Goal: Navigation & Orientation: Find specific page/section

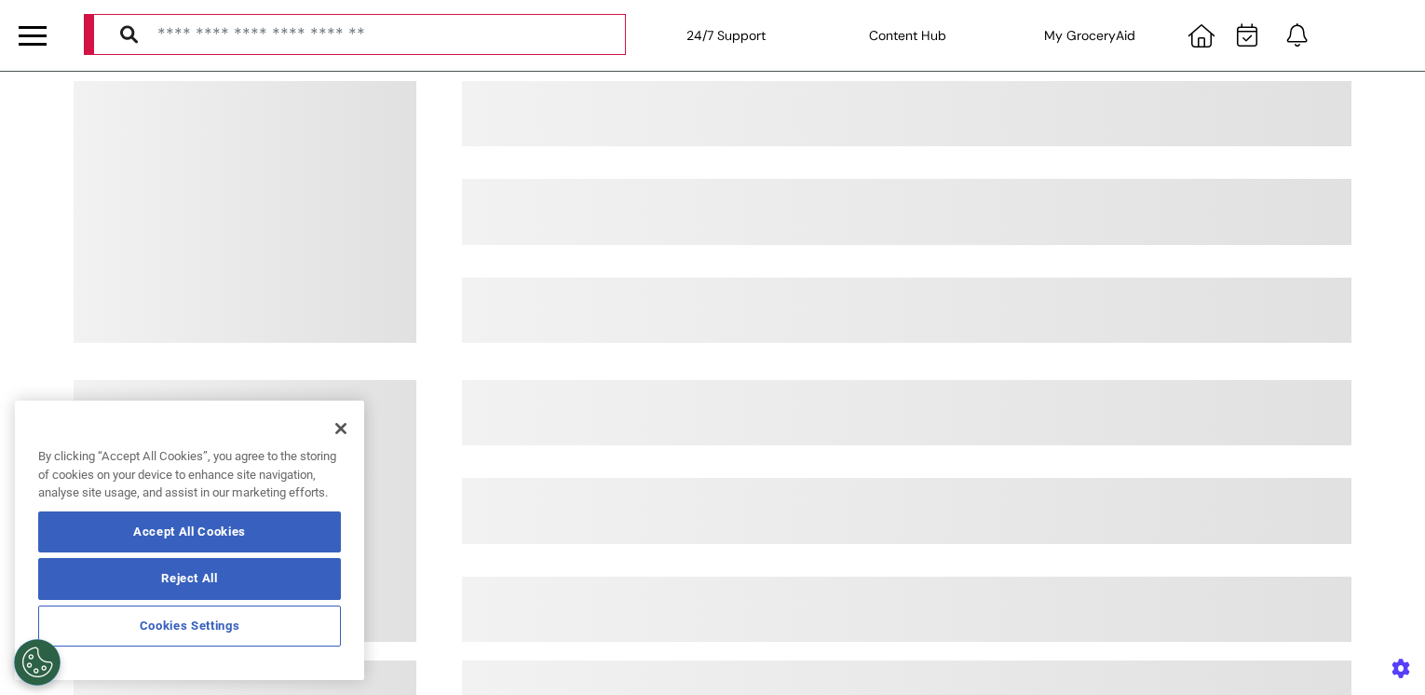
select select "**"
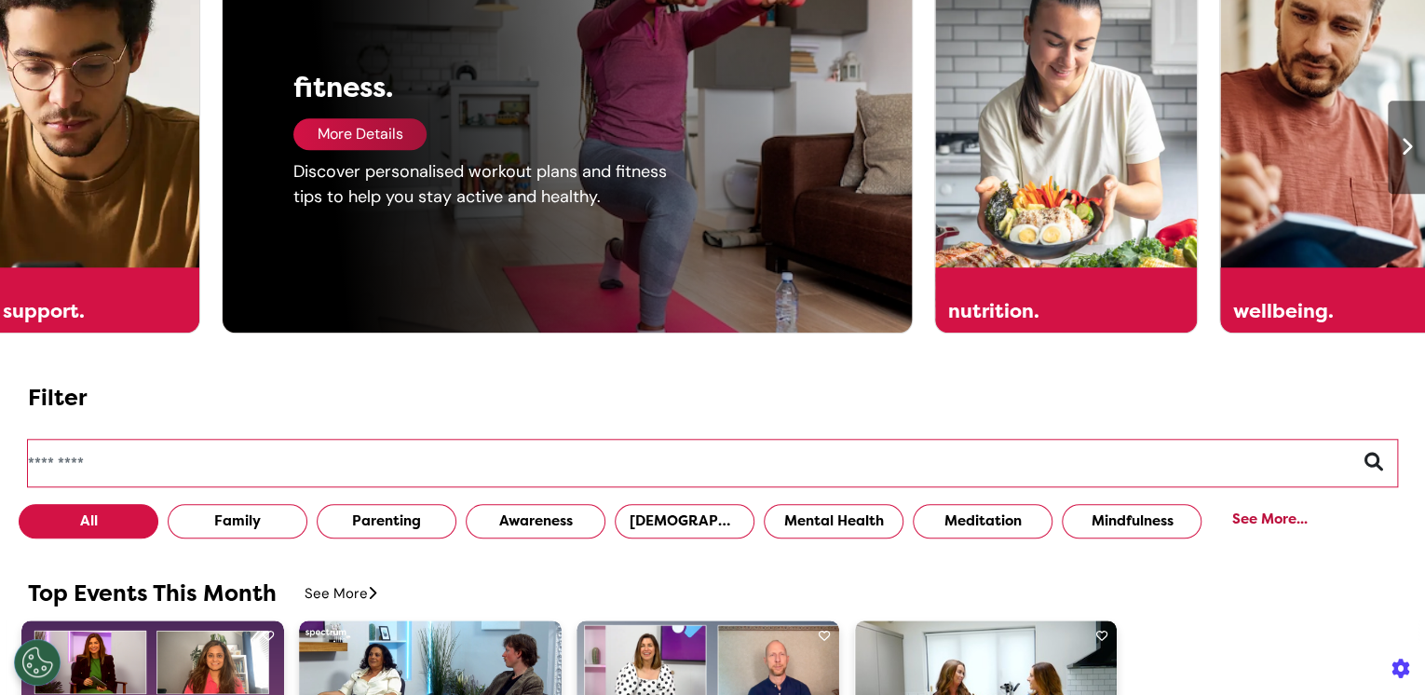
scroll to position [1043, 0]
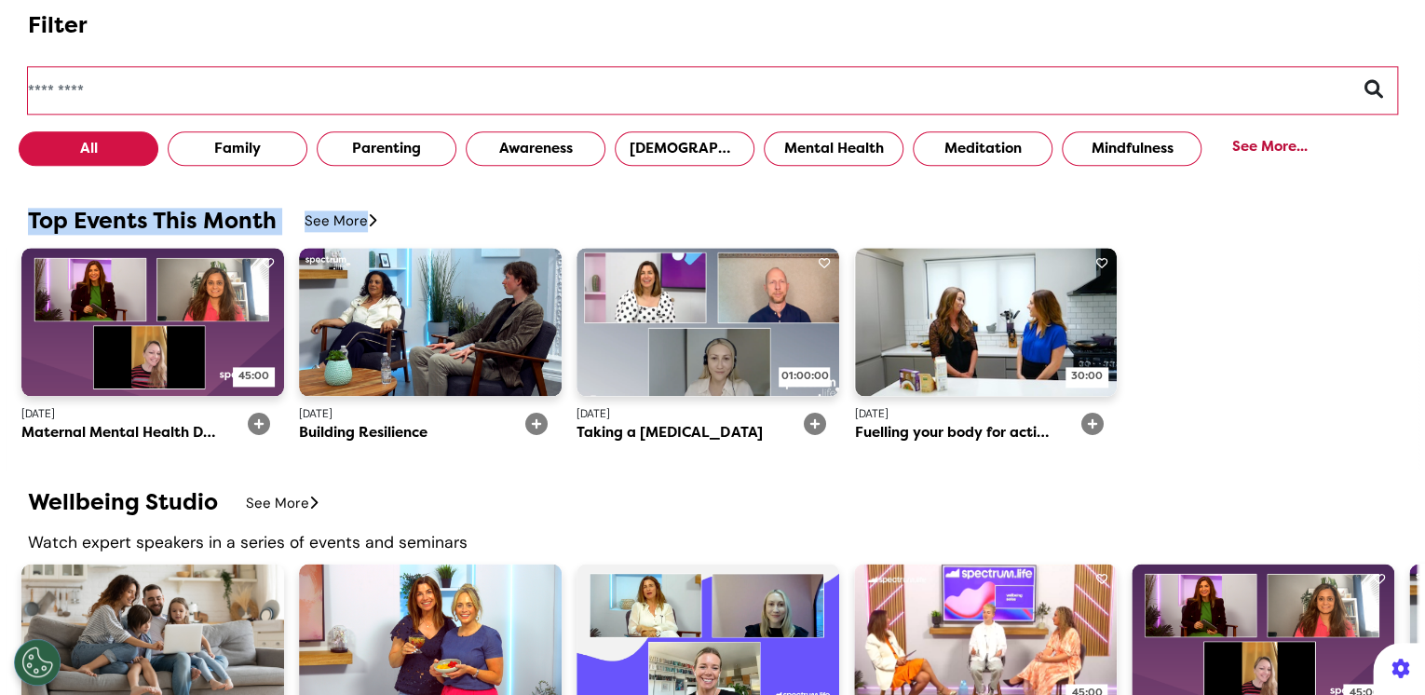
drag, startPoint x: 10, startPoint y: 227, endPoint x: 393, endPoint y: 227, distance: 382.7
click at [393, 227] on div "Top Events This Month See More 45:00 May 2024 Maternal Mental Health Day May 20…" at bounding box center [712, 340] width 1425 height 264
click at [208, 474] on div "Top Events This Month See More 45:00 May 2024 Maternal Mental Health Day May 20…" at bounding box center [712, 339] width 1425 height 282
click at [332, 224] on div "See More" at bounding box center [341, 220] width 72 height 21
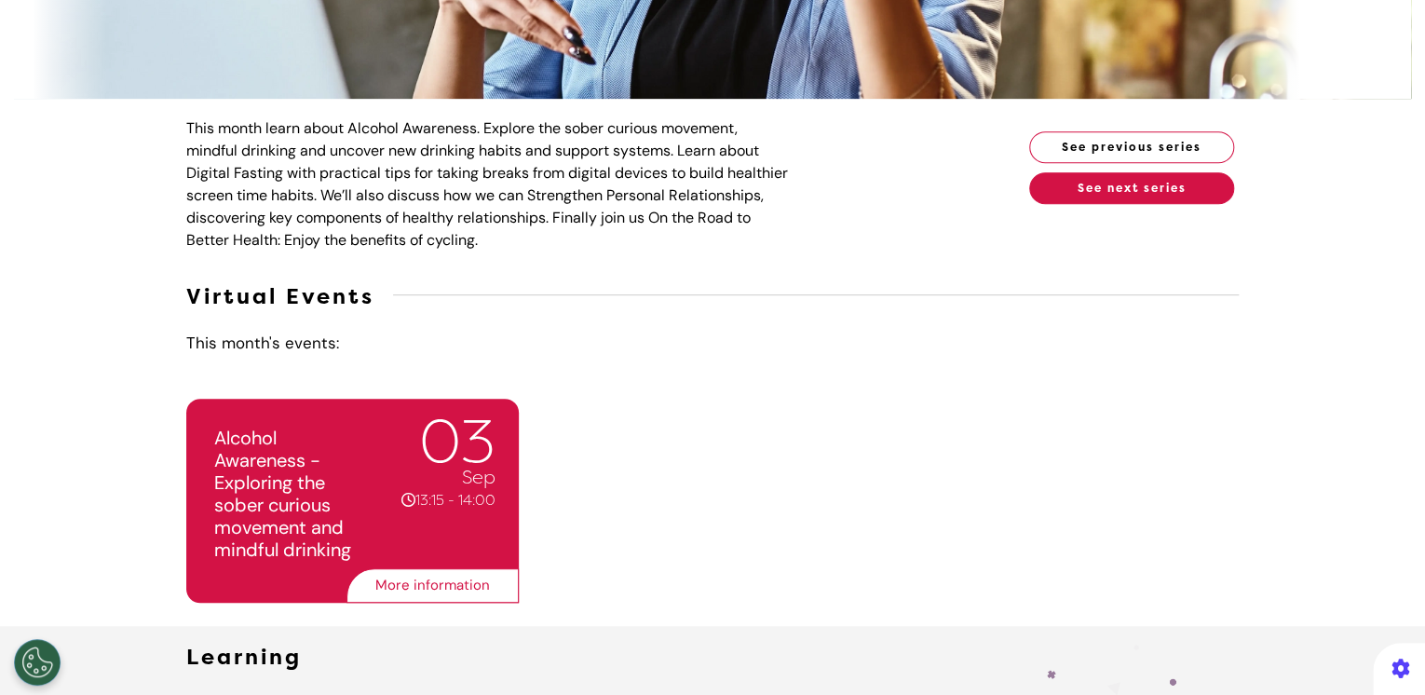
scroll to position [298, 0]
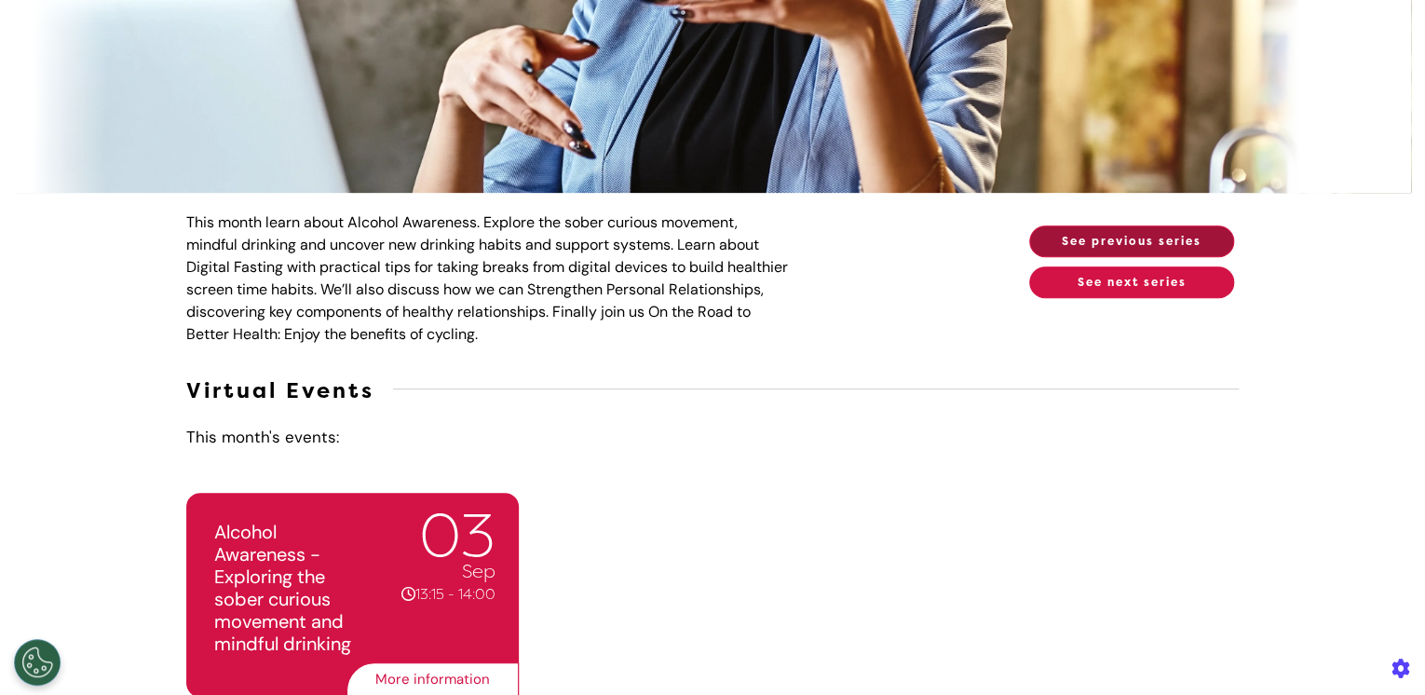
click at [1119, 238] on button "See previous series" at bounding box center [1131, 241] width 205 height 32
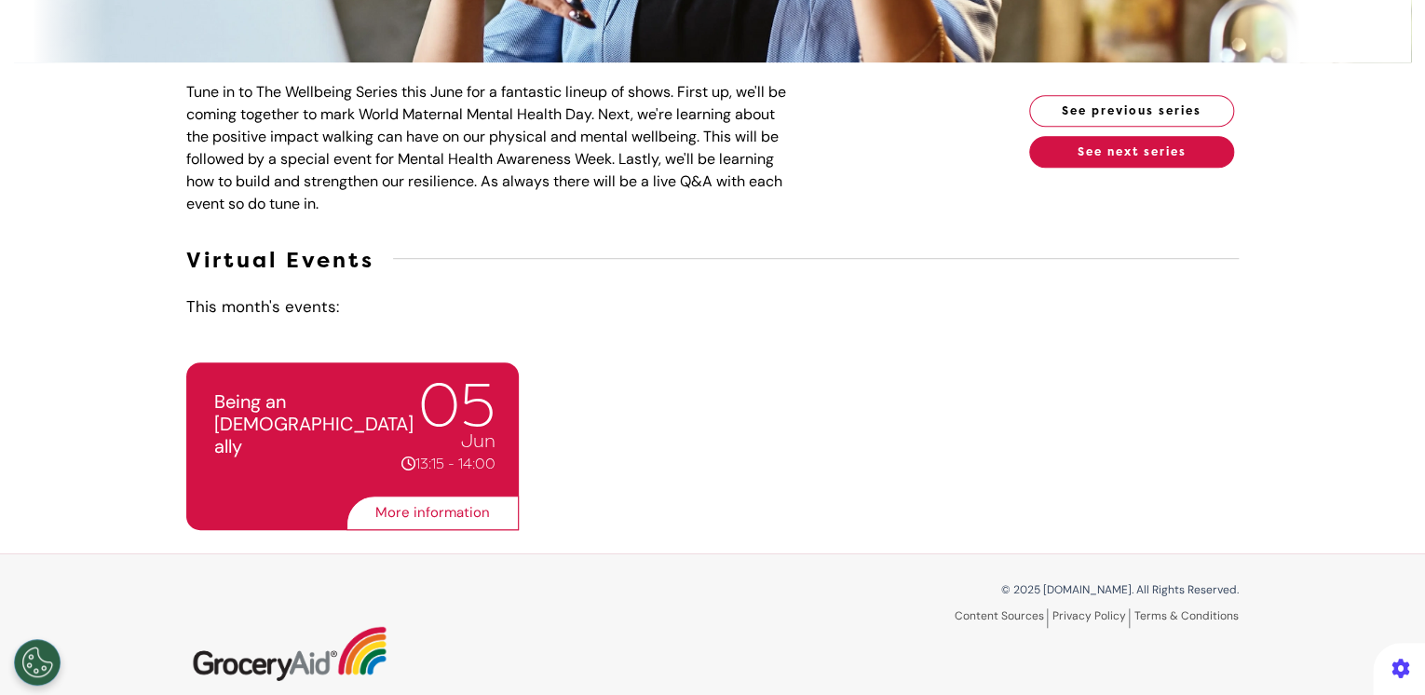
scroll to position [447, 0]
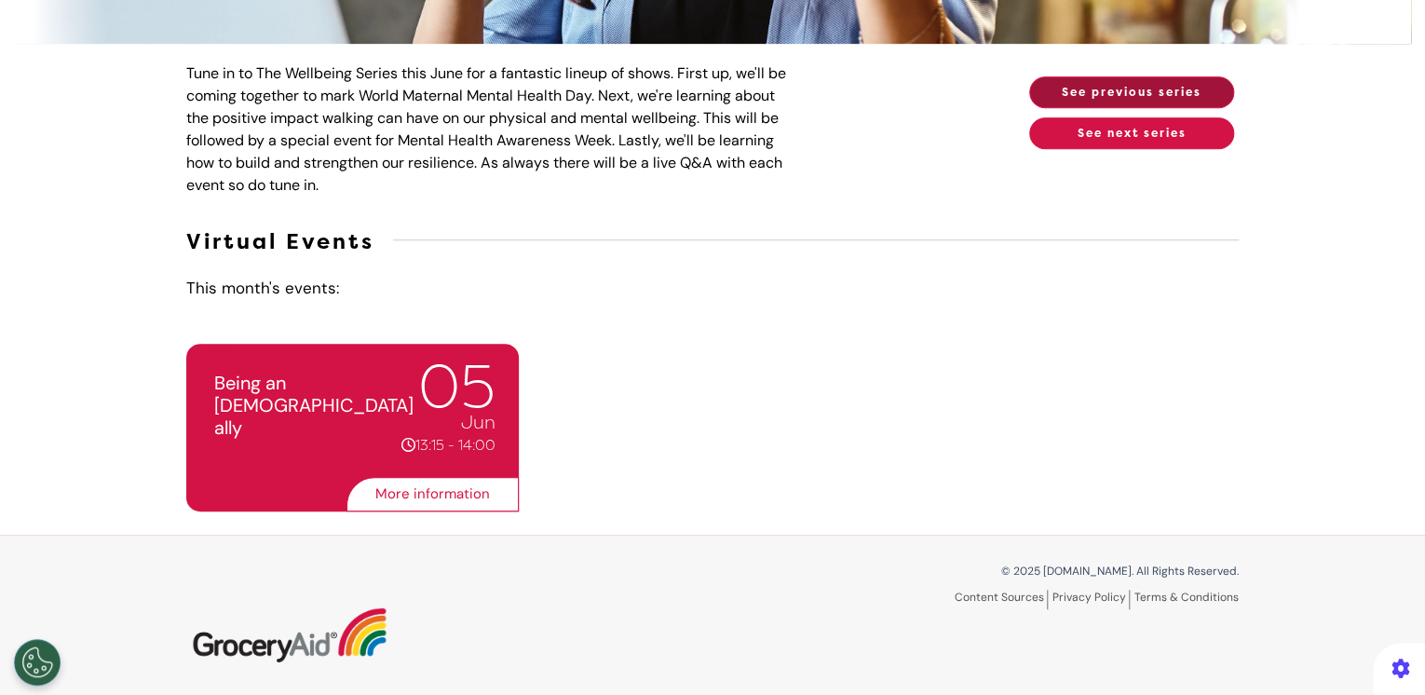
click at [1111, 89] on button "See previous series" at bounding box center [1131, 92] width 205 height 32
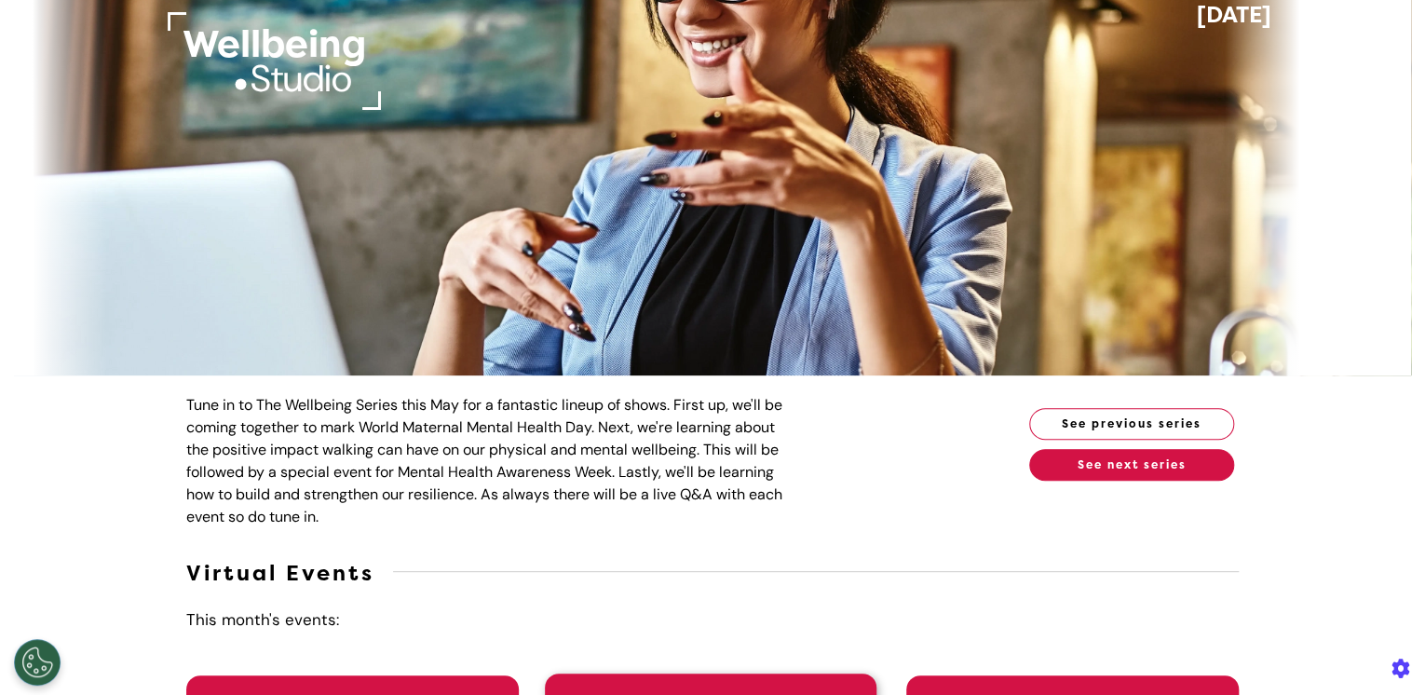
scroll to position [0, 0]
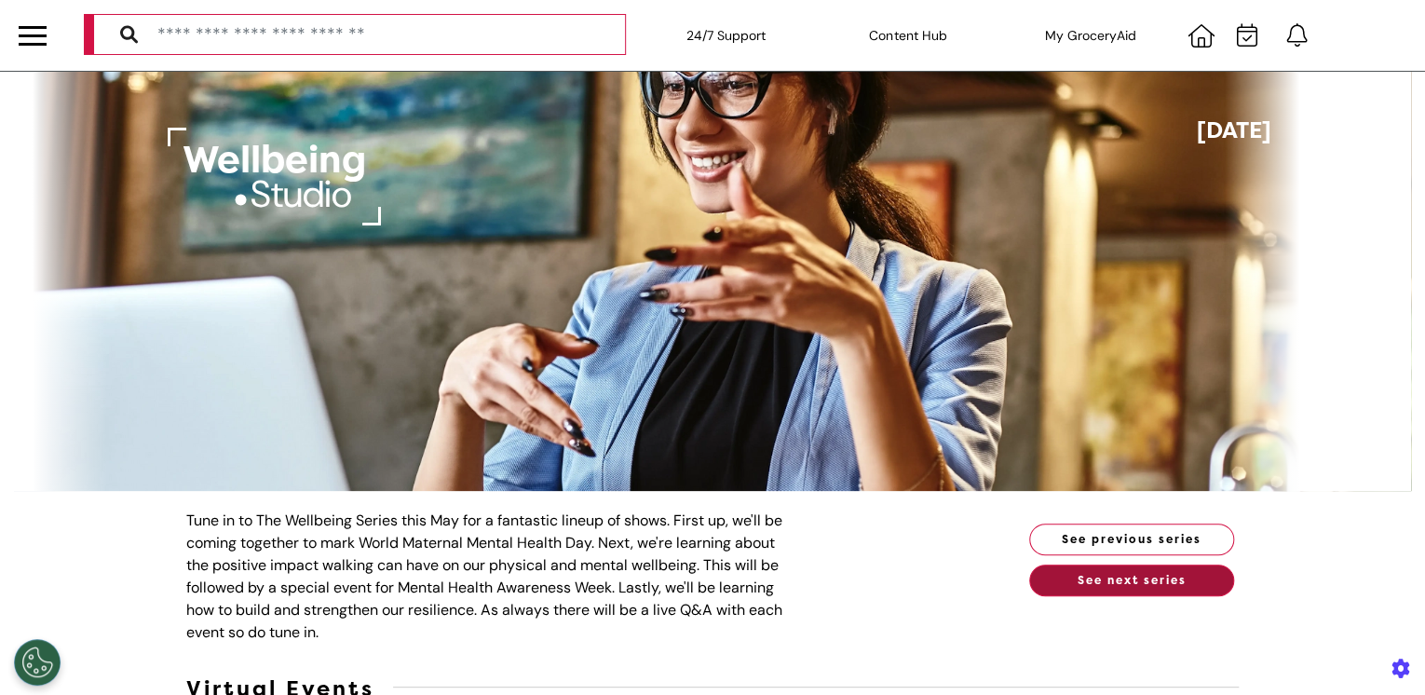
click at [1070, 577] on button "See next series" at bounding box center [1131, 580] width 205 height 32
click at [1106, 574] on button "See next series" at bounding box center [1131, 580] width 205 height 32
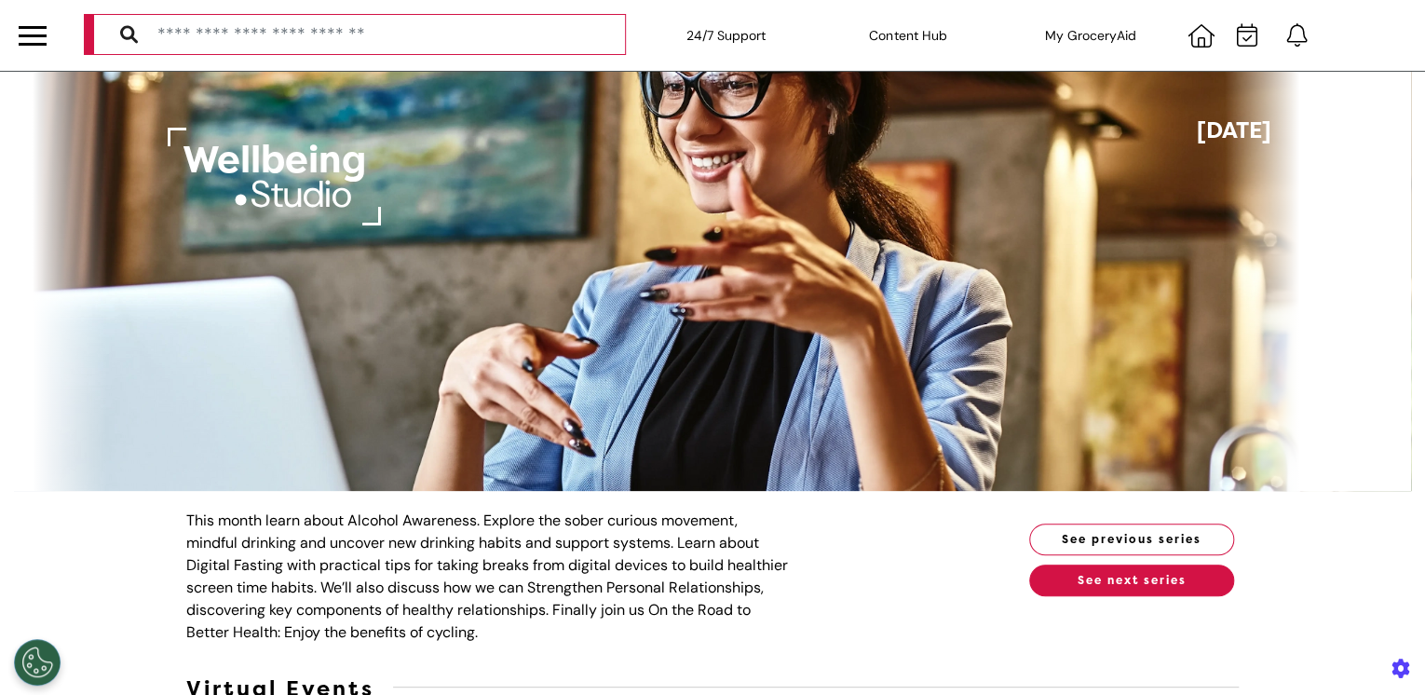
click at [27, 34] on div at bounding box center [33, 35] width 28 height 3
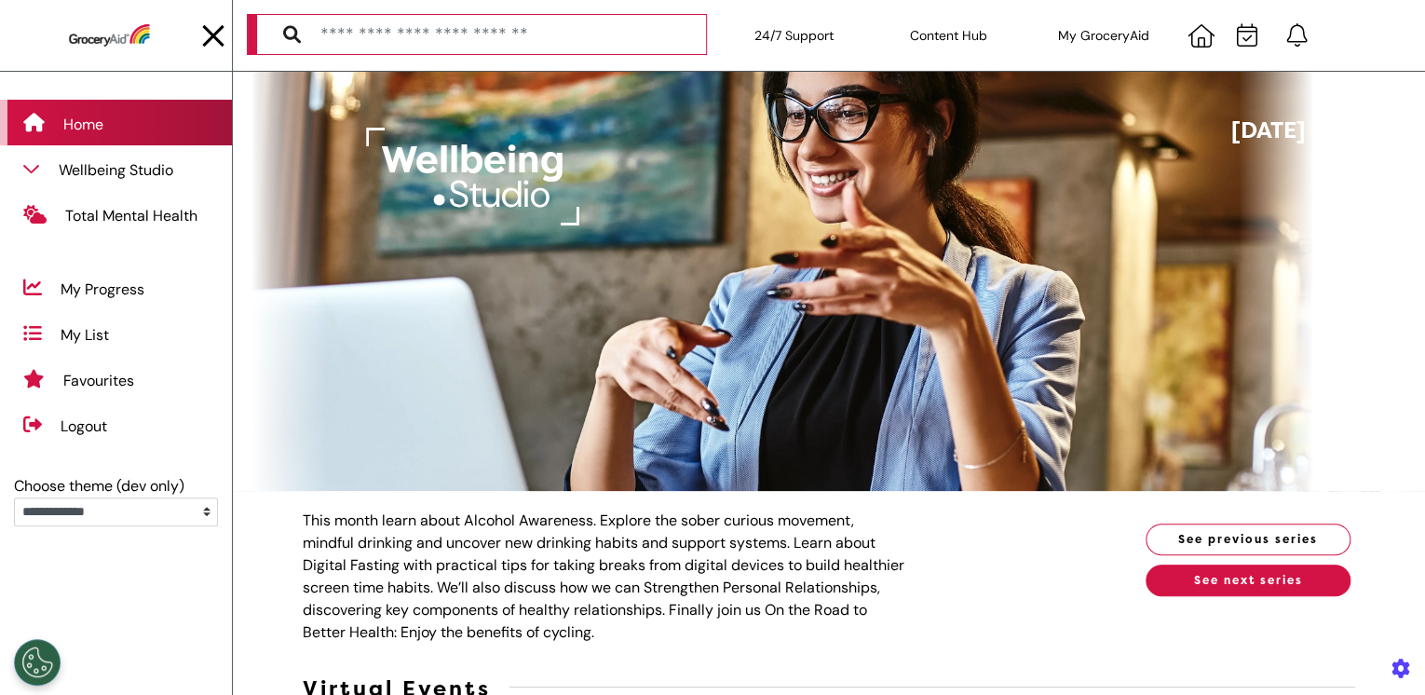
click at [130, 130] on div "Home" at bounding box center [116, 123] width 232 height 46
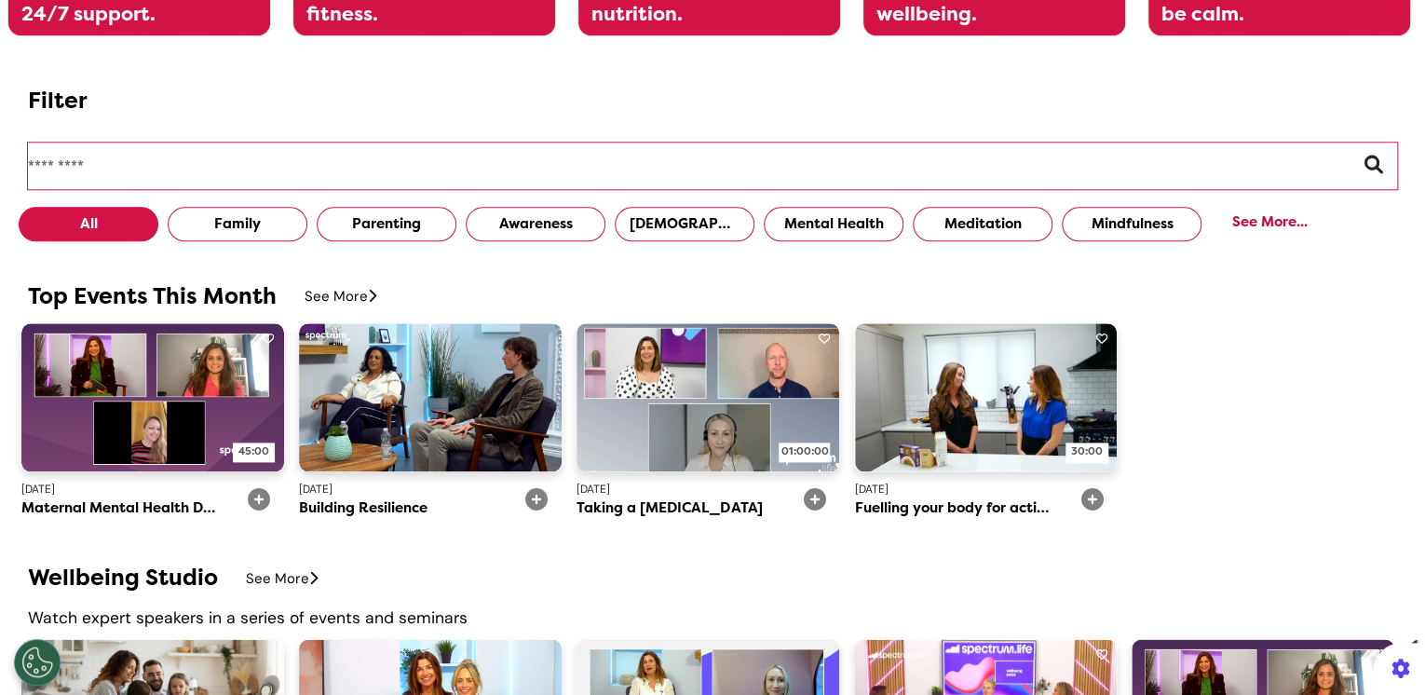
scroll to position [968, 0]
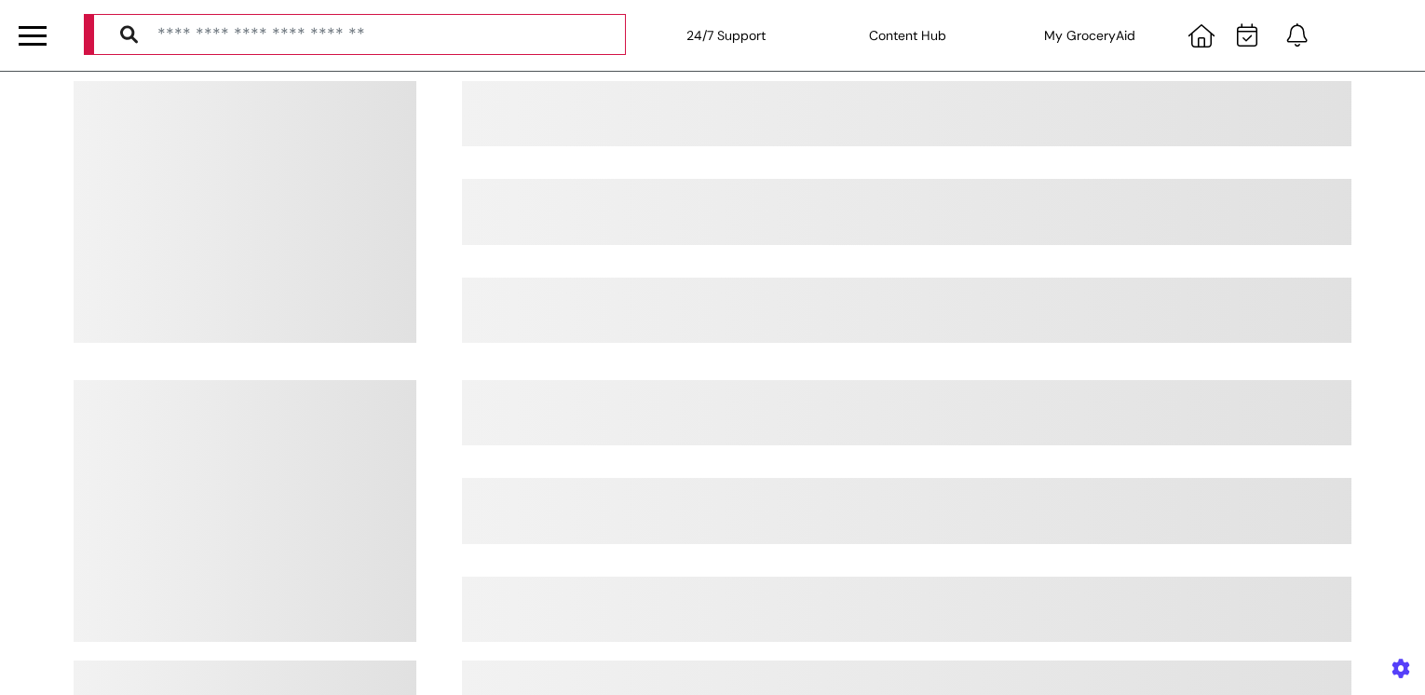
select select "**"
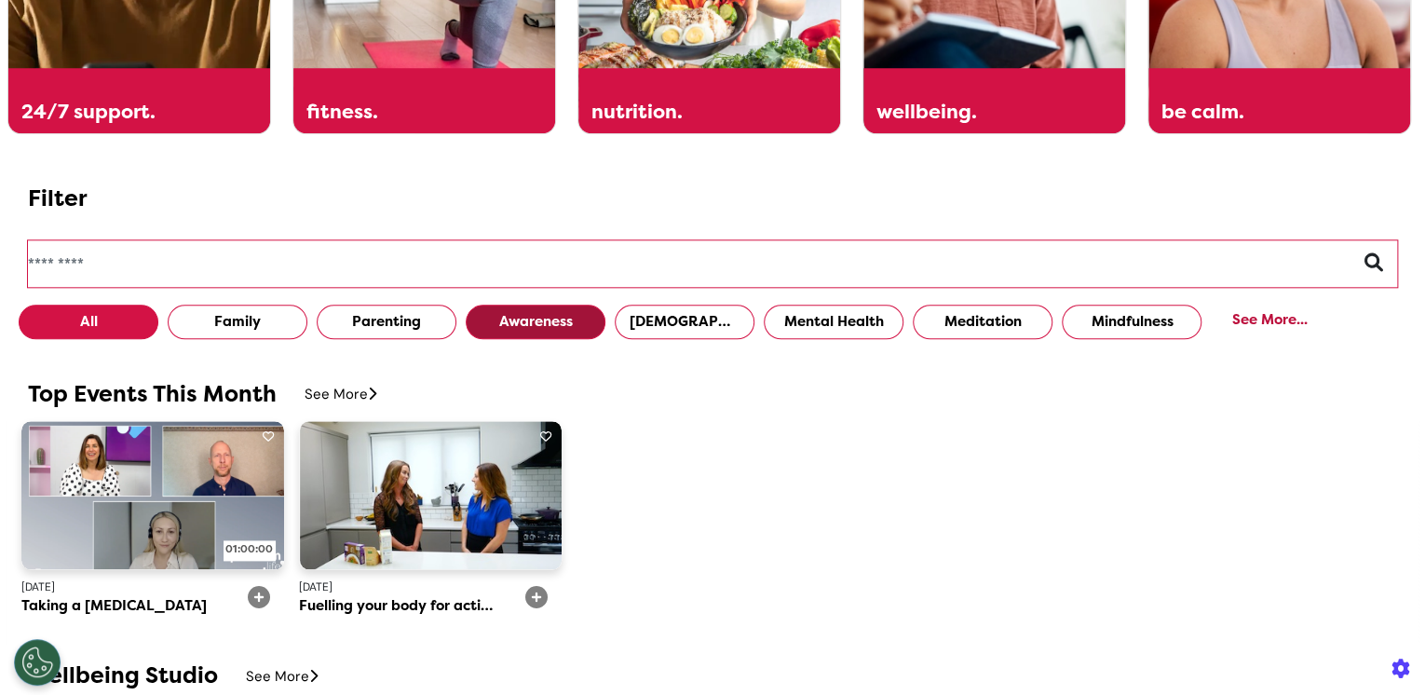
scroll to position [1043, 0]
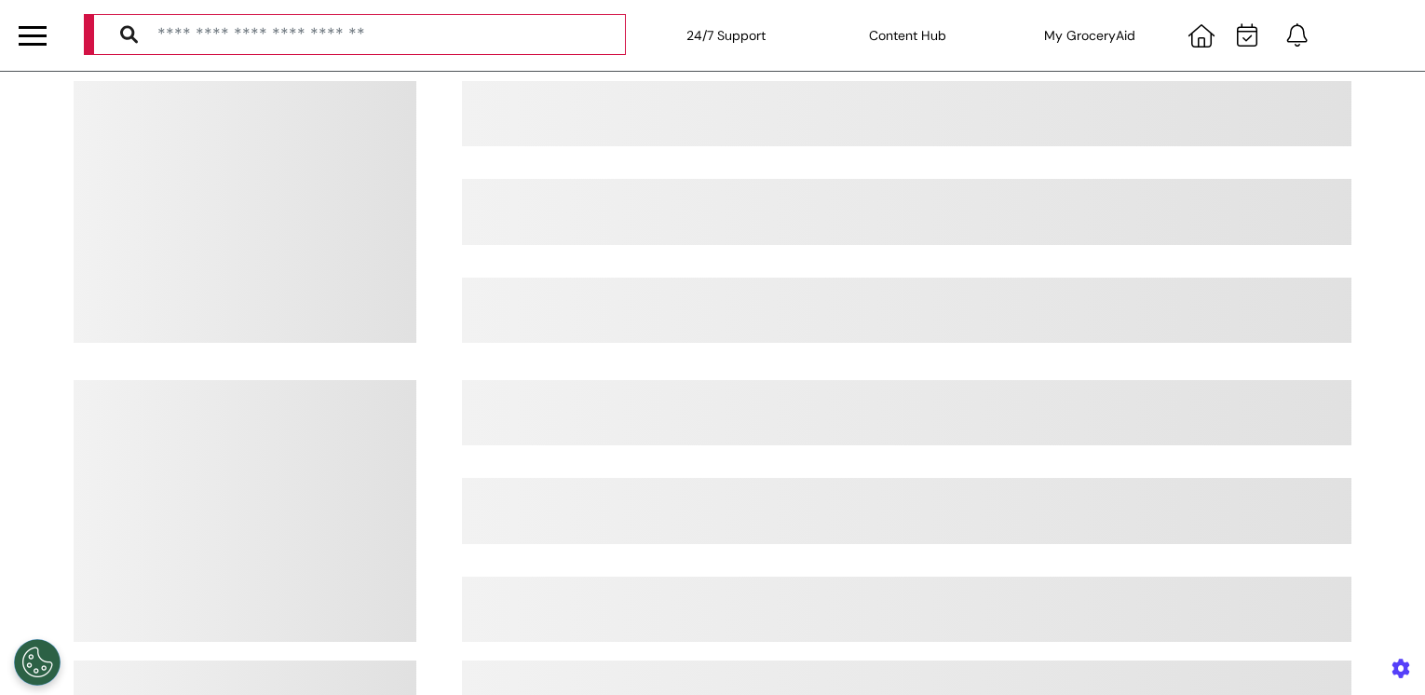
select select "**"
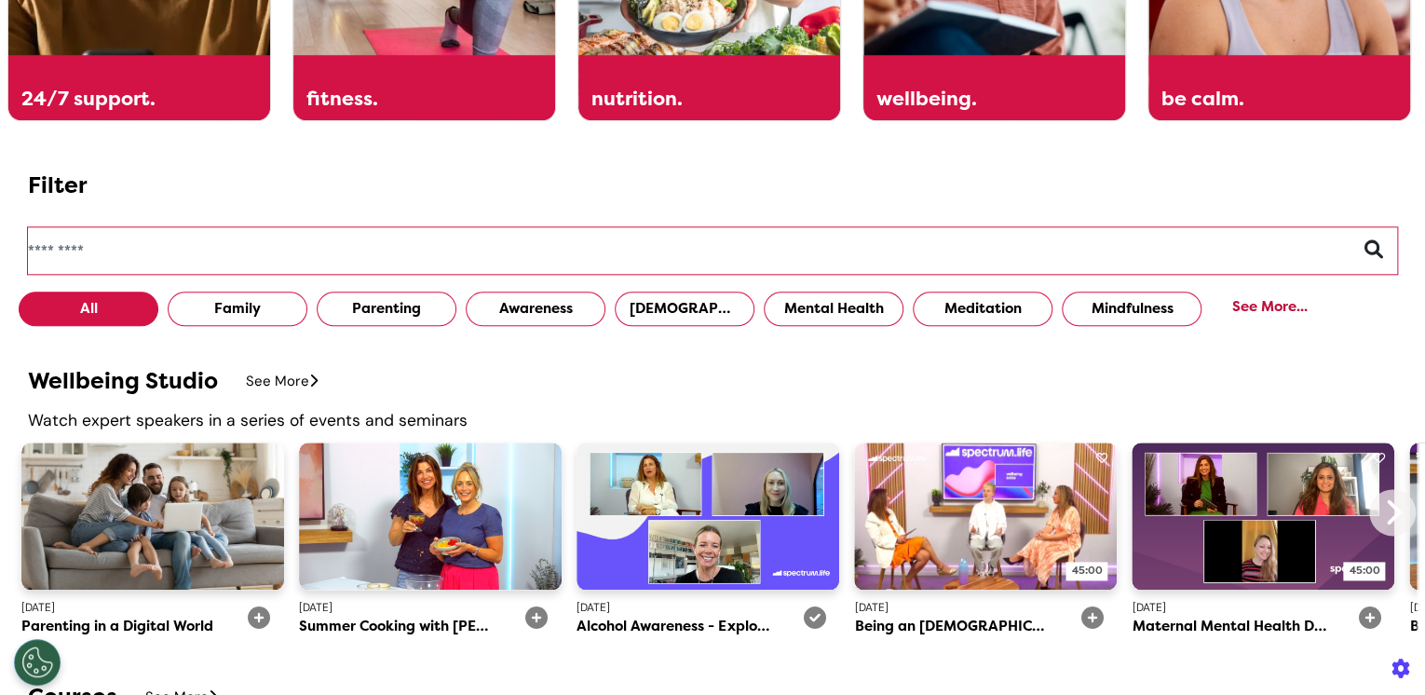
scroll to position [670, 0]
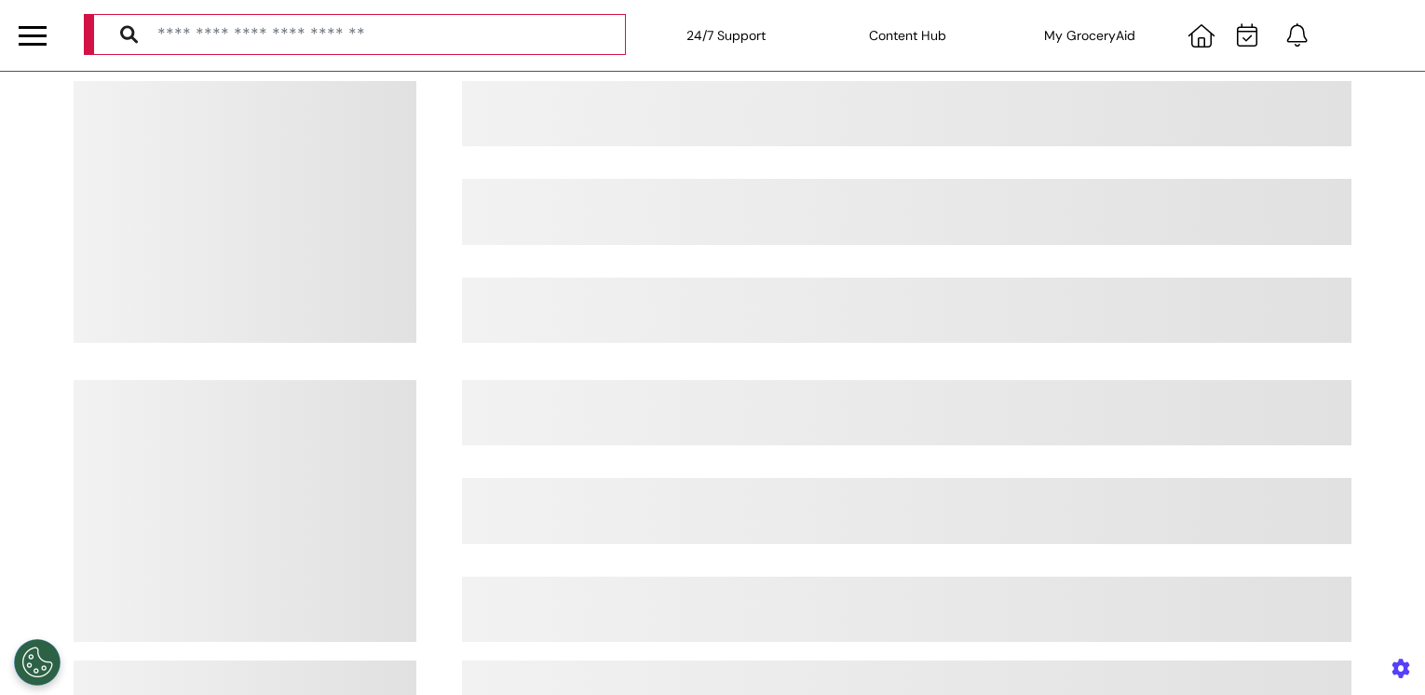
select select "**"
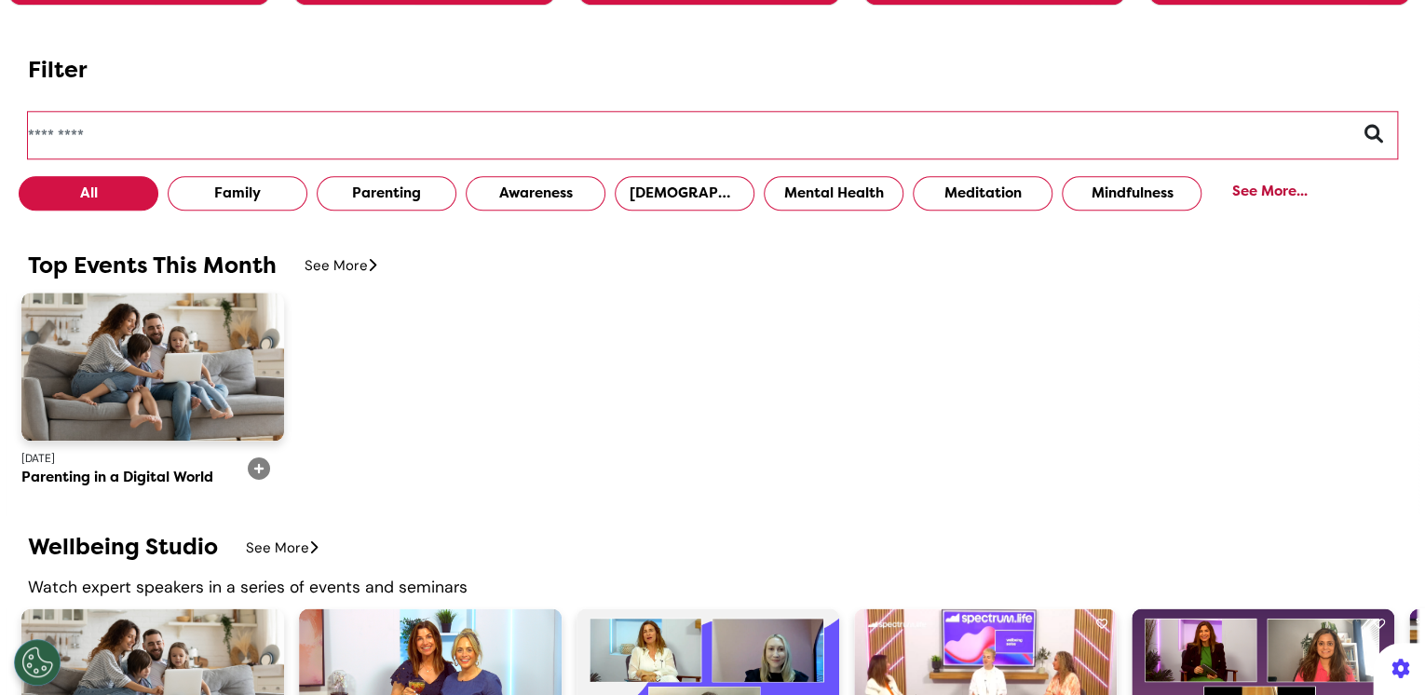
scroll to position [1043, 0]
